Goal: Complete application form

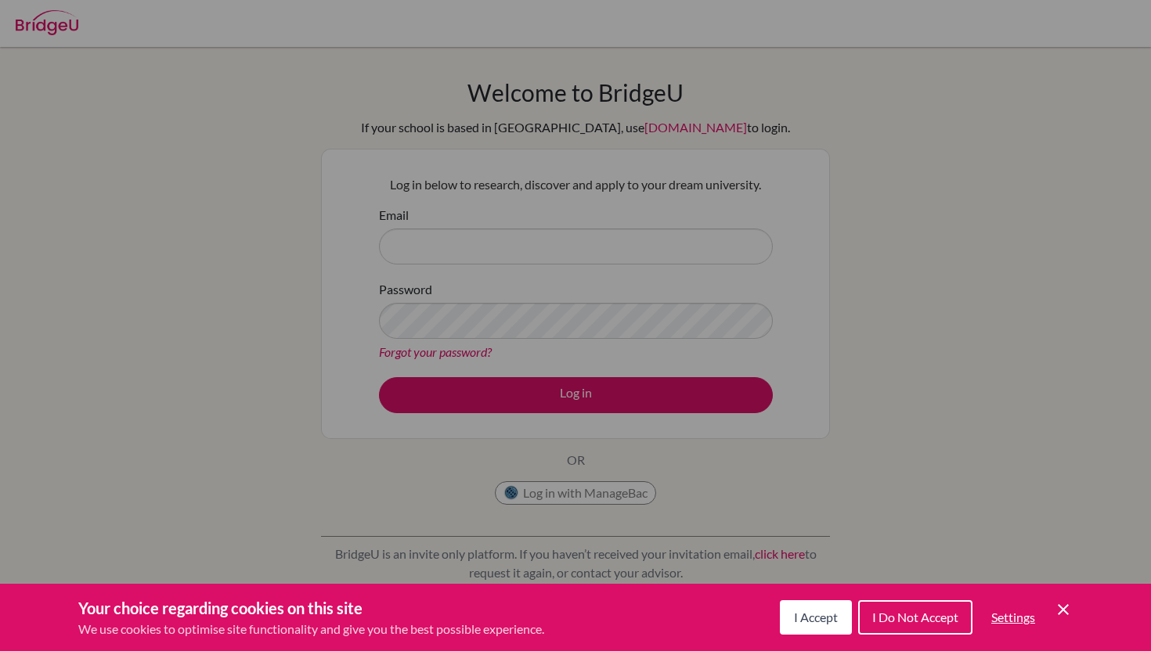
click at [797, 610] on span "I Accept" at bounding box center [816, 617] width 44 height 15
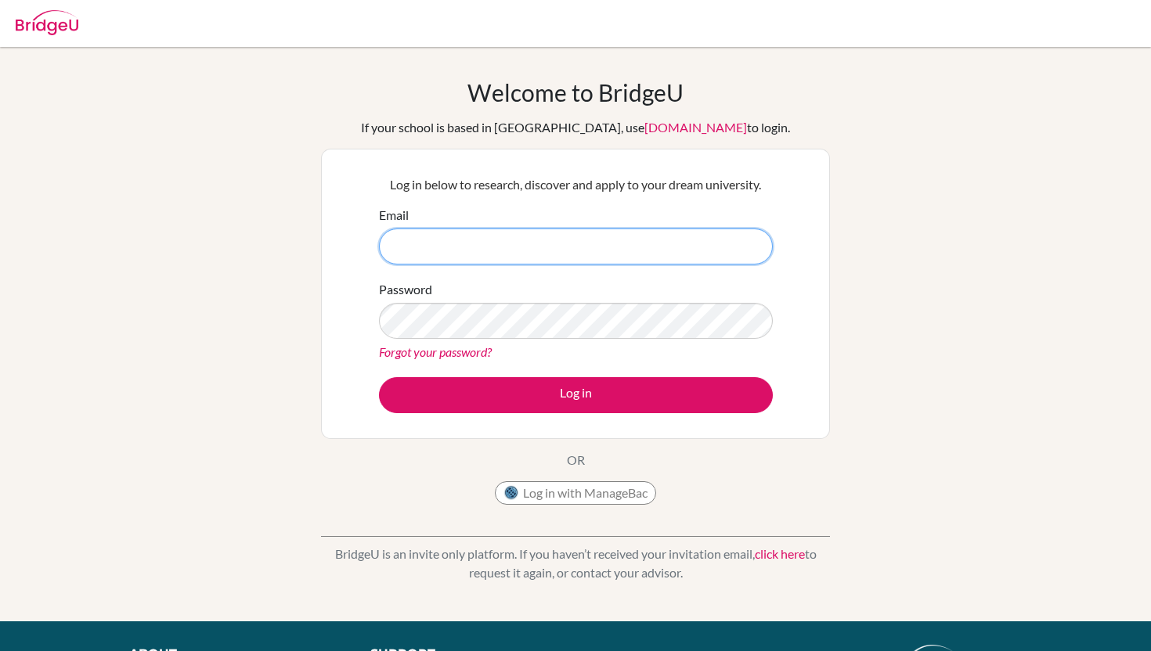
click at [570, 256] on input "Email" at bounding box center [576, 247] width 394 height 36
click at [558, 247] on input "Email" at bounding box center [576, 247] width 394 height 36
type input "daniel.guerrero00714@gmail.com"
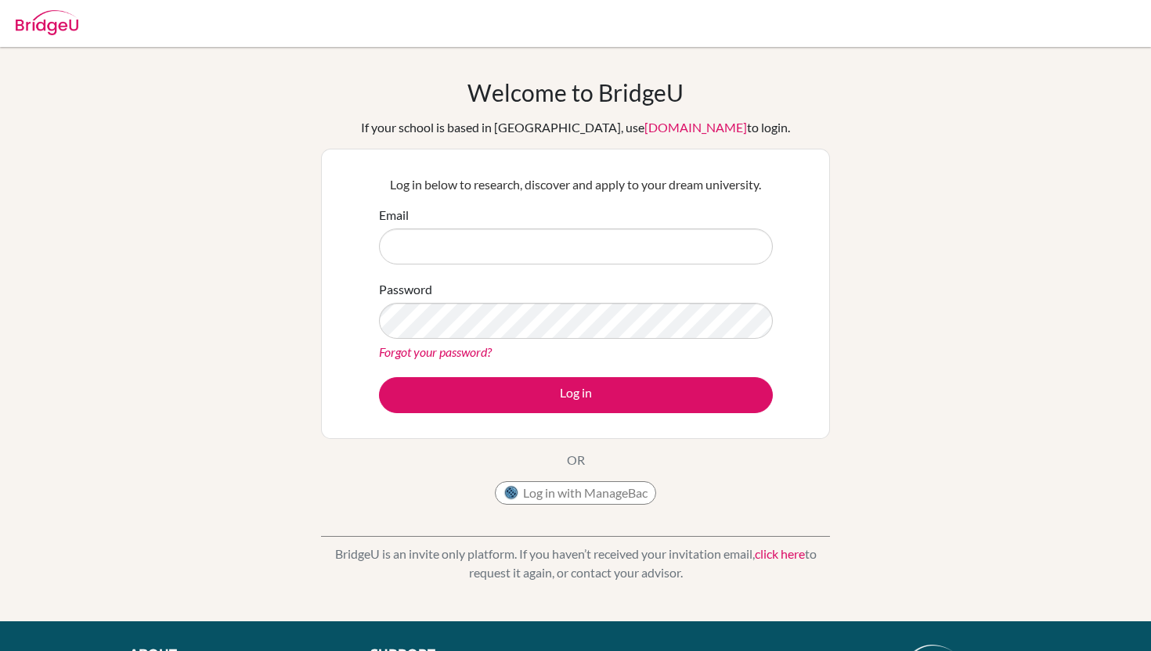
click at [442, 252] on input "Email" at bounding box center [576, 247] width 394 height 36
click at [600, 251] on input "Email" at bounding box center [576, 247] width 394 height 36
